Goal: Register for event/course

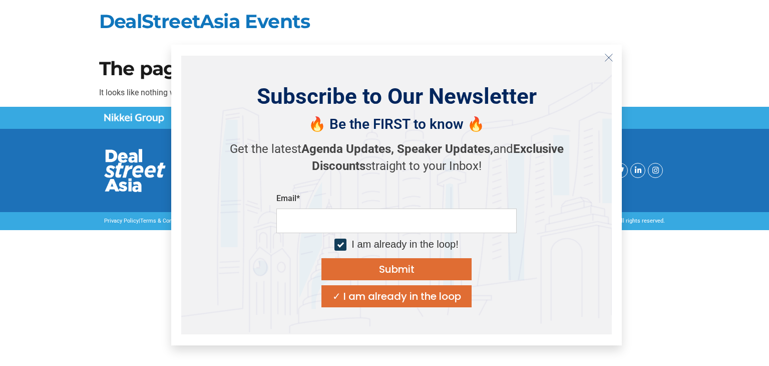
click at [603, 57] on button "Close" at bounding box center [609, 58] width 16 height 16
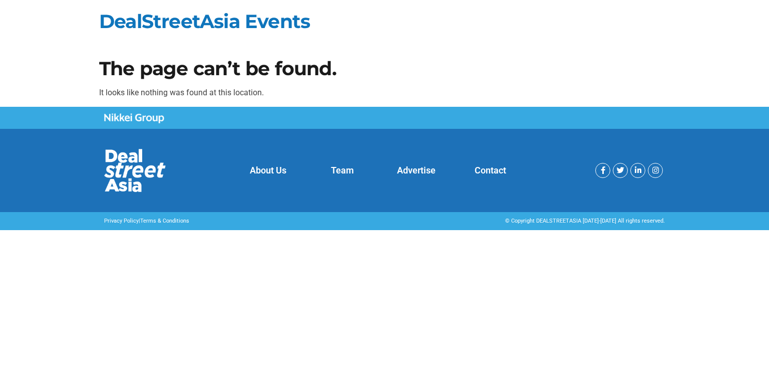
click at [279, 170] on link "About Us" at bounding box center [268, 170] width 37 height 11
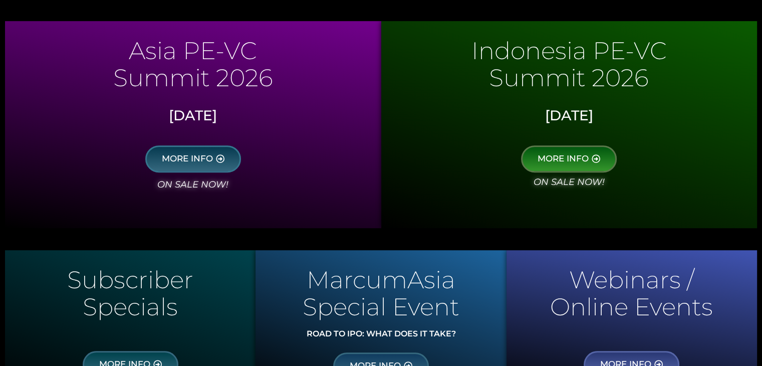
scroll to position [601, 0]
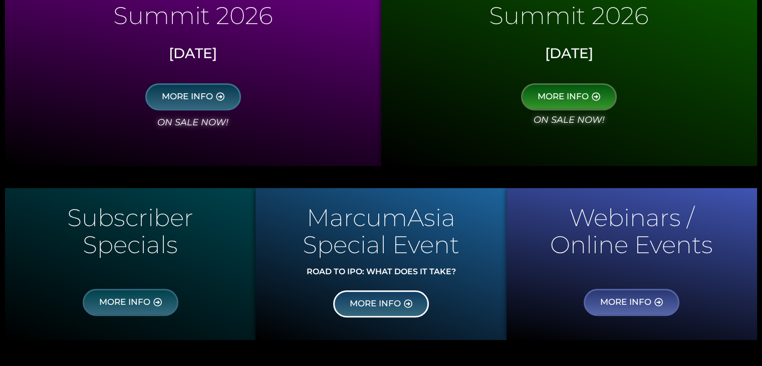
click at [384, 302] on span "MORE INFO" at bounding box center [375, 303] width 51 height 9
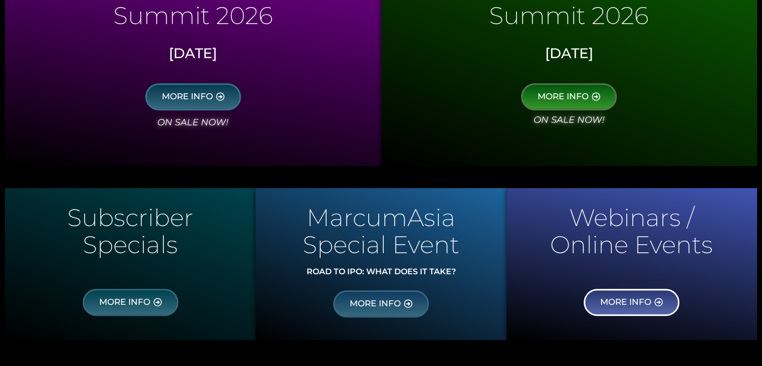
click at [625, 298] on span "MORE INFO" at bounding box center [625, 301] width 51 height 9
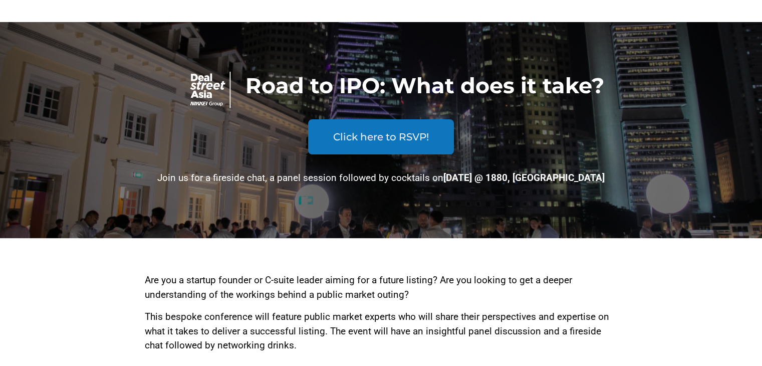
scroll to position [50, 0]
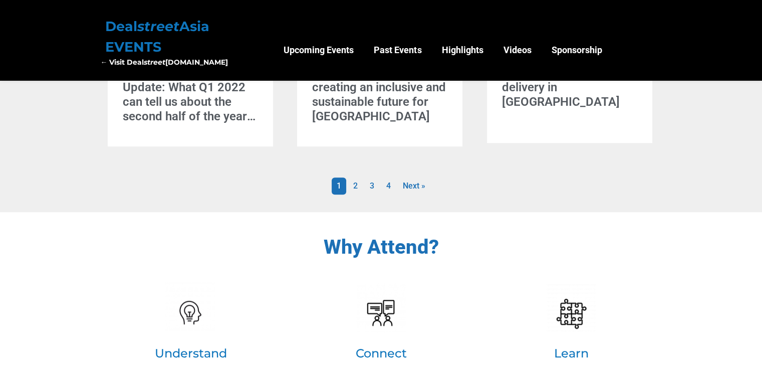
scroll to position [901, 0]
